Goal: Task Accomplishment & Management: Manage account settings

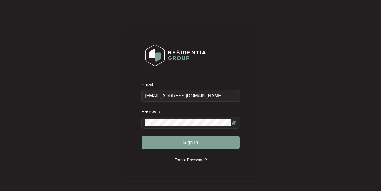
type input "[EMAIL_ADDRESS][DOMAIN_NAME]"
click at [193, 161] on p "Forgot Password?" at bounding box center [190, 160] width 33 height 6
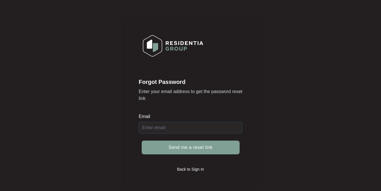
click at [174, 127] on input "Email" at bounding box center [191, 127] width 104 height 11
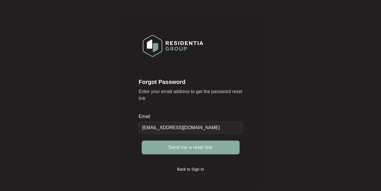
type input "[EMAIL_ADDRESS][DOMAIN_NAME]"
click at [187, 149] on span "Send me a reset link" at bounding box center [191, 147] width 44 height 7
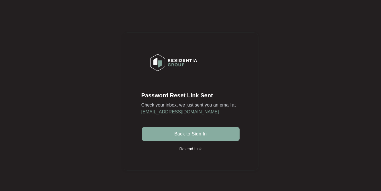
click at [190, 133] on span "Back to Sign In" at bounding box center [190, 134] width 33 height 7
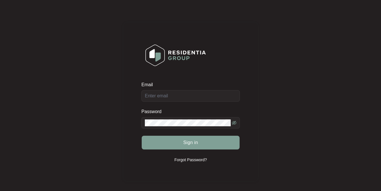
click at [189, 160] on p "Forgot Password?" at bounding box center [190, 160] width 33 height 6
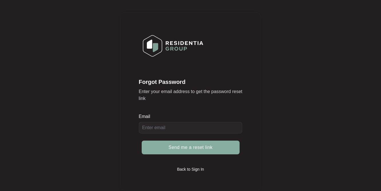
click at [191, 147] on span "Send me a reset link" at bounding box center [191, 147] width 44 height 7
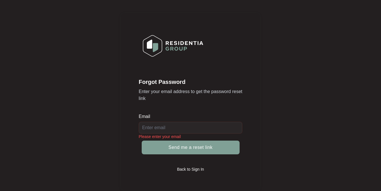
click at [176, 127] on input "Email" at bounding box center [191, 127] width 104 height 11
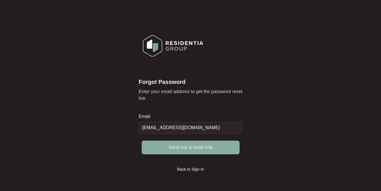
type input "[EMAIL_ADDRESS][DOMAIN_NAME]"
click at [190, 149] on span "Send me a reset link" at bounding box center [191, 147] width 44 height 7
